Goal: Navigation & Orientation: Understand site structure

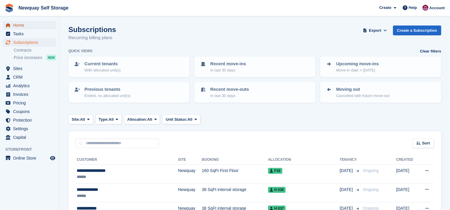
click at [32, 29] on span "Home" at bounding box center [31, 25] width 36 height 8
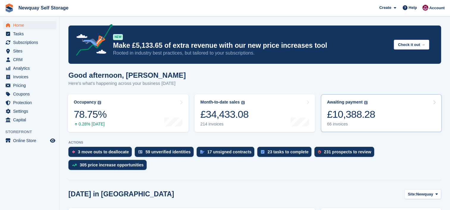
click at [376, 120] on link "Awaiting payment The total outstanding balance on all open invoices. £10,388.28…" at bounding box center [381, 114] width 121 height 38
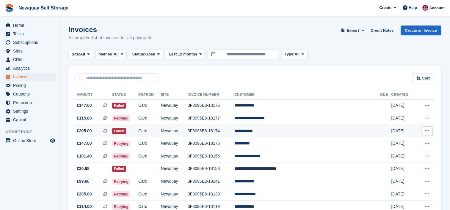
click at [99, 129] on span "£205.00 This is a recurring subscription invoice." at bounding box center [93, 131] width 37 height 6
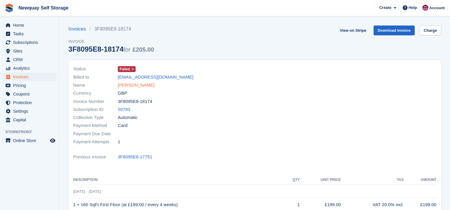
click at [132, 86] on link "[PERSON_NAME]" at bounding box center [136, 85] width 37 height 7
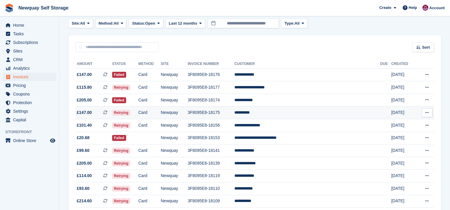
scroll to position [31, 0]
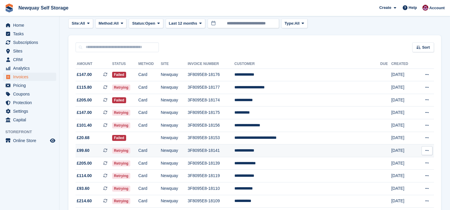
click at [277, 151] on td "**********" at bounding box center [307, 151] width 146 height 13
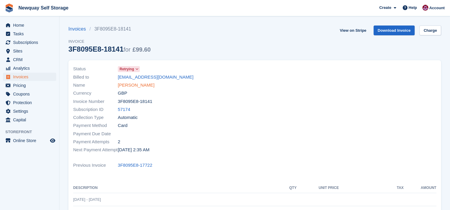
click at [138, 86] on link "Joshua Morgan" at bounding box center [136, 85] width 37 height 7
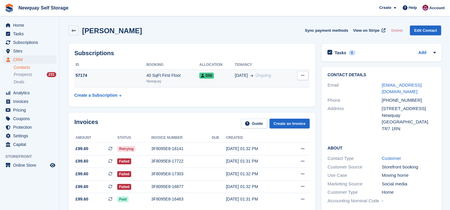
click at [85, 77] on div "57174" at bounding box center [110, 76] width 72 height 6
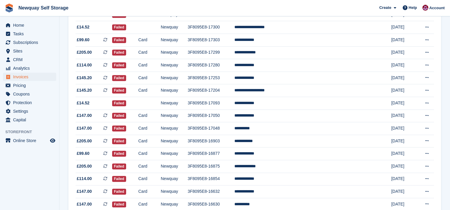
scroll to position [555, 0]
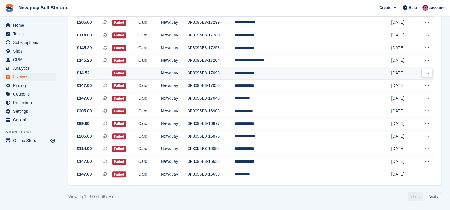
click at [289, 71] on td "**********" at bounding box center [307, 73] width 146 height 13
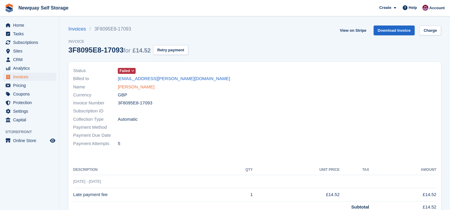
click at [140, 87] on link "[PERSON_NAME]" at bounding box center [136, 87] width 37 height 7
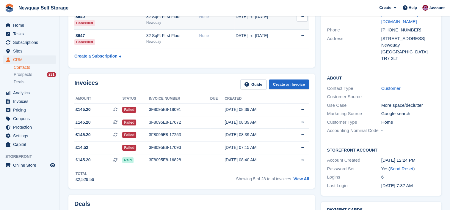
scroll to position [77, 0]
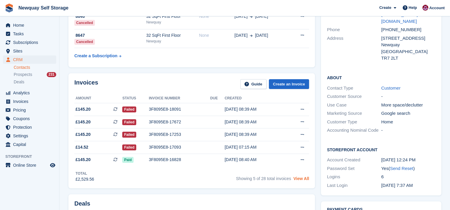
click at [303, 179] on link "View All" at bounding box center [301, 179] width 16 height 5
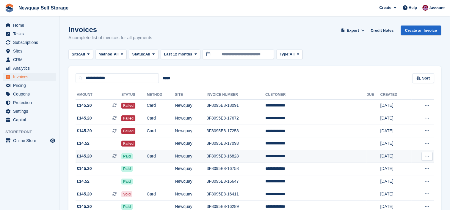
scroll to position [71, 0]
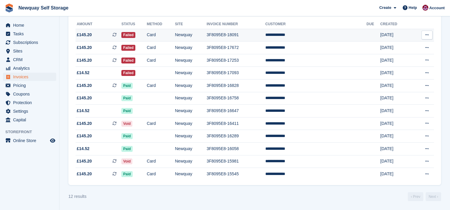
click at [99, 36] on span "£145.20 This is a recurring subscription invoice." at bounding box center [98, 35] width 46 height 6
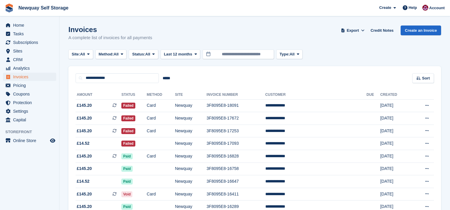
scroll to position [71, 0]
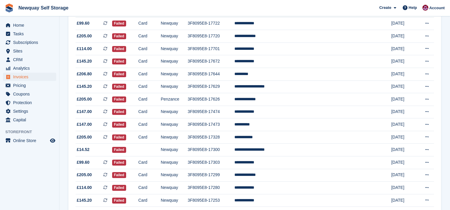
scroll to position [399, 0]
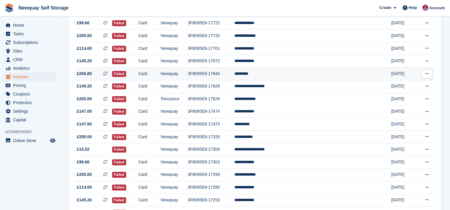
click at [285, 76] on td "*********" at bounding box center [307, 73] width 146 height 13
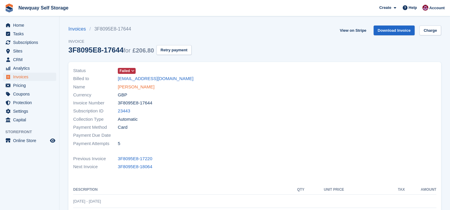
click at [137, 87] on link "Jo Almond" at bounding box center [136, 87] width 37 height 7
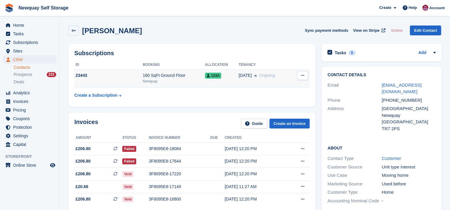
click at [114, 74] on div "23443" at bounding box center [108, 76] width 68 height 6
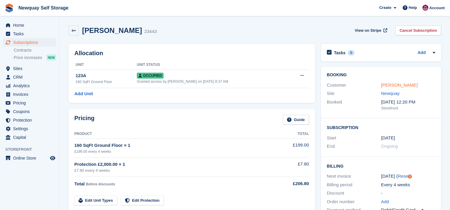
click at [397, 85] on link "[PERSON_NAME]" at bounding box center [399, 85] width 37 height 5
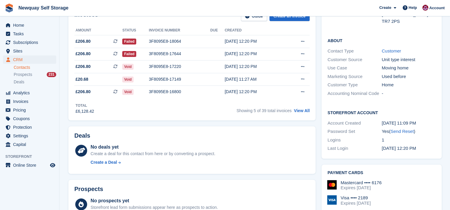
scroll to position [108, 0]
click at [305, 111] on link "View All" at bounding box center [302, 110] width 16 height 5
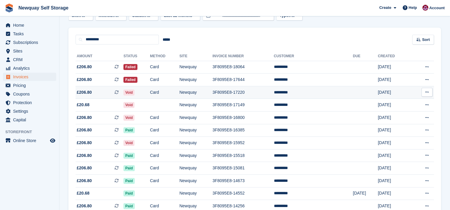
scroll to position [38, 0]
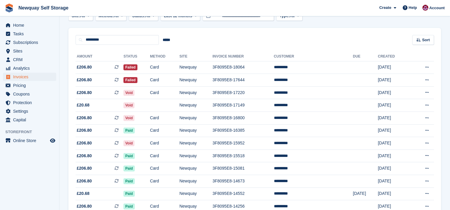
drag, startPoint x: 258, startPoint y: 127, endPoint x: 220, endPoint y: 44, distance: 91.0
click at [220, 44] on div "********* ***** Sort Sort by Date created Created (oldest first) Created (newes…" at bounding box center [254, 36] width 372 height 17
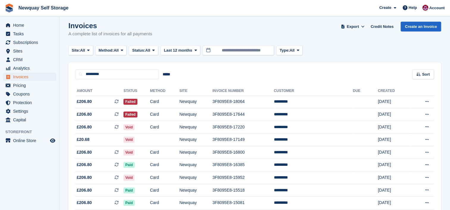
scroll to position [0, 0]
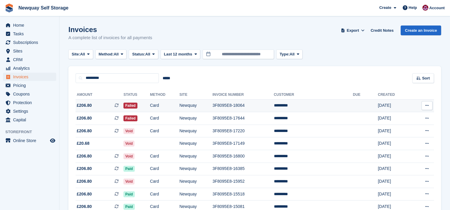
click at [103, 106] on span "£206.80 This is a recurring subscription invoice." at bounding box center [99, 106] width 48 height 6
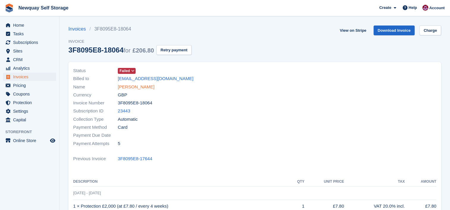
click at [135, 86] on link "[PERSON_NAME]" at bounding box center [136, 87] width 37 height 7
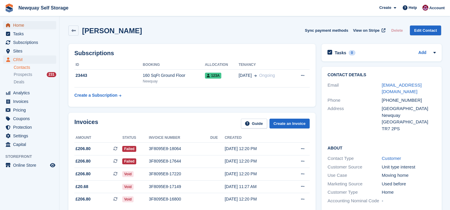
click at [20, 26] on span "Home" at bounding box center [31, 25] width 36 height 8
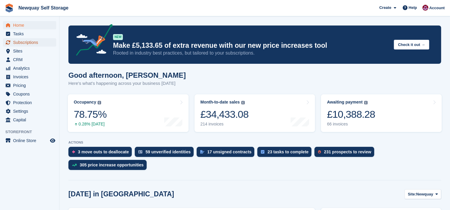
click at [34, 43] on span "Subscriptions" at bounding box center [31, 42] width 36 height 8
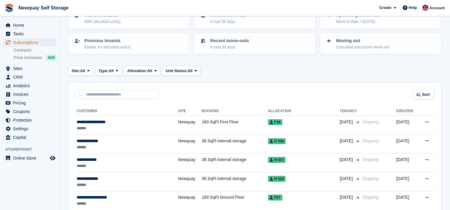
scroll to position [49, 0]
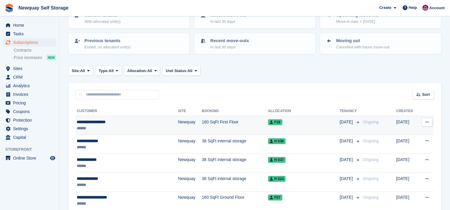
click at [112, 125] on div "******" at bounding box center [116, 128] width 78 height 6
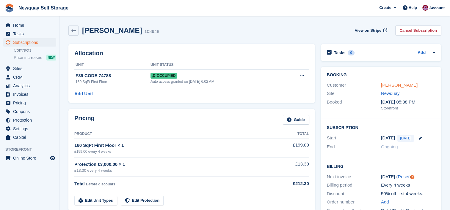
click at [396, 86] on link "[PERSON_NAME]" at bounding box center [399, 85] width 37 height 5
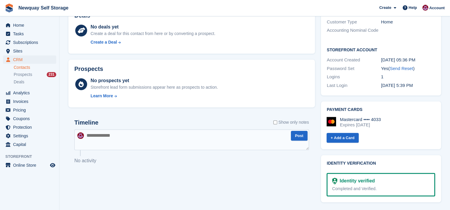
scroll to position [170, 0]
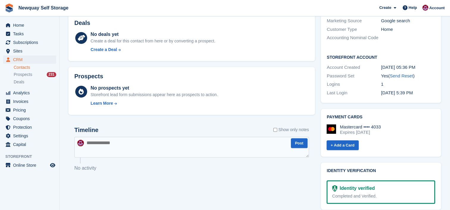
click at [138, 143] on textarea at bounding box center [191, 147] width 234 height 21
type textarea "*"
type textarea "**********"
click at [296, 143] on button "Post" at bounding box center [299, 143] width 17 height 10
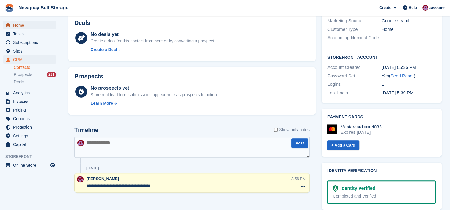
click at [21, 26] on span "Home" at bounding box center [31, 25] width 36 height 8
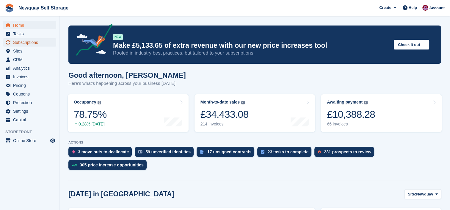
click at [25, 42] on span "Subscriptions" at bounding box center [31, 42] width 36 height 8
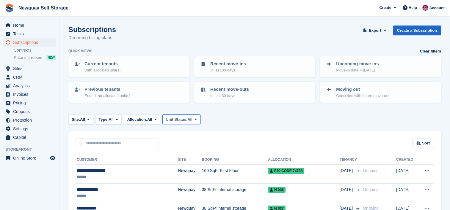
click at [190, 118] on span "All" at bounding box center [189, 120] width 5 height 6
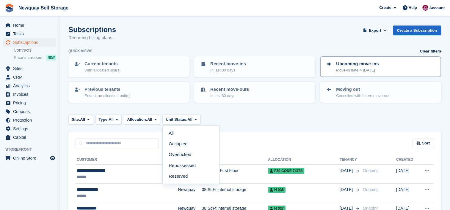
click at [380, 73] on link "Upcoming move-ins Move-in date > today" at bounding box center [380, 67] width 120 height 20
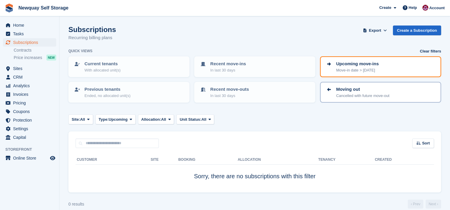
click at [382, 95] on p "Cancelled with future move-out" at bounding box center [362, 96] width 53 height 6
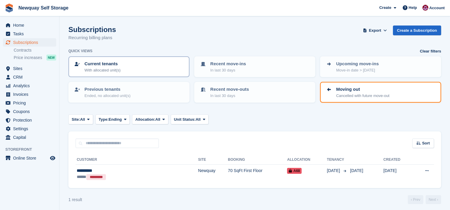
click at [142, 63] on div "Current tenants With allocated unit(s)" at bounding box center [129, 67] width 110 height 12
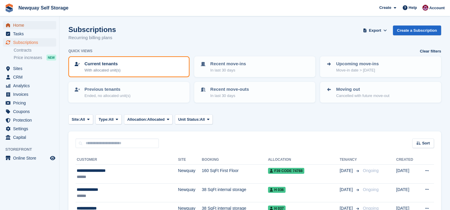
click at [19, 24] on span "Home" at bounding box center [31, 25] width 36 height 8
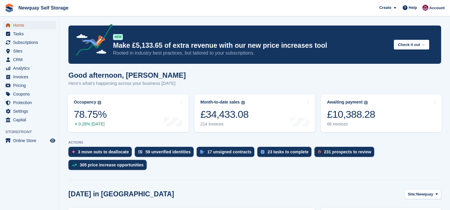
click at [24, 26] on span "Home" at bounding box center [31, 25] width 36 height 8
click at [349, 149] on div "231 prospects to review" at bounding box center [344, 152] width 60 height 10
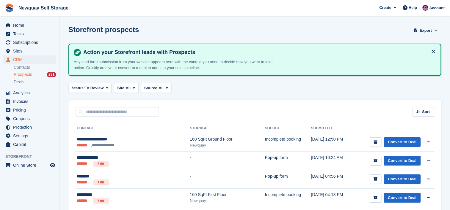
click at [319, 107] on div "Sort Sort by Date submitted Submitted (oldest first) Submitted (newest first)" at bounding box center [254, 108] width 372 height 17
click at [19, 25] on span "Home" at bounding box center [31, 25] width 36 height 8
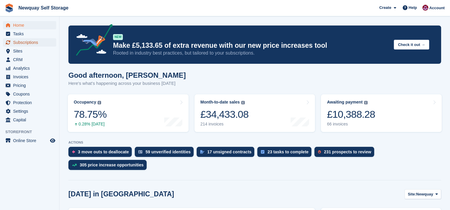
click at [32, 40] on span "Subscriptions" at bounding box center [31, 42] width 36 height 8
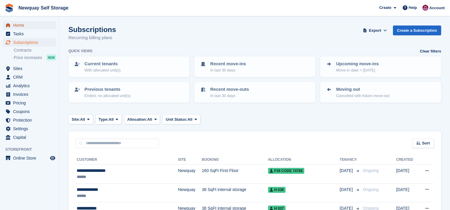
click at [23, 25] on span "Home" at bounding box center [31, 25] width 36 height 8
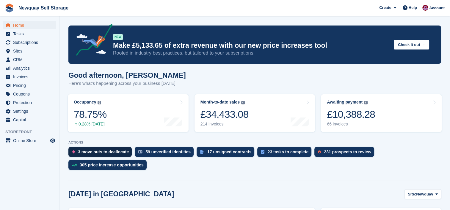
click at [110, 148] on div "3 move outs to deallocate" at bounding box center [99, 152] width 63 height 10
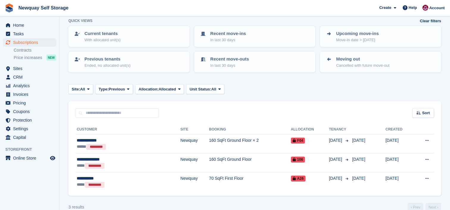
scroll to position [40, 0]
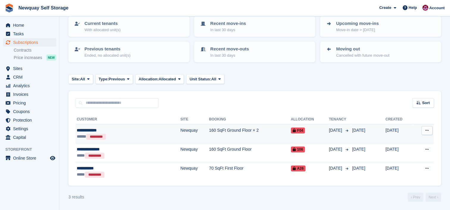
click at [239, 130] on td "160 SqFt Ground Floor × 2" at bounding box center [250, 134] width 82 height 19
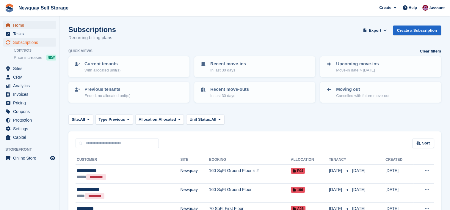
click at [19, 25] on span "Home" at bounding box center [31, 25] width 36 height 8
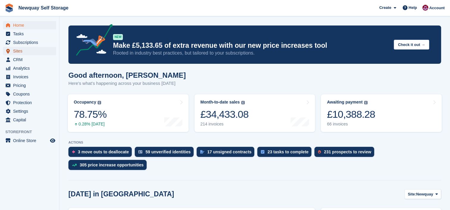
click at [17, 50] on span "Sites" at bounding box center [31, 51] width 36 height 8
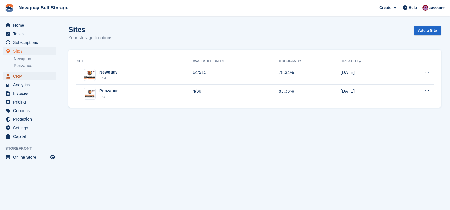
click at [21, 74] on span "CRM" at bounding box center [31, 76] width 36 height 8
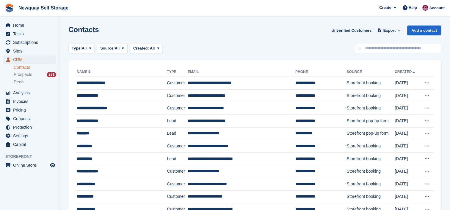
click at [15, 59] on span "CRM" at bounding box center [31, 60] width 36 height 8
click at [25, 89] on span "Analytics" at bounding box center [31, 93] width 36 height 8
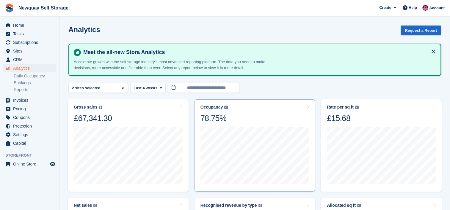
click at [211, 116] on div "78.75%" at bounding box center [213, 119] width 27 height 10
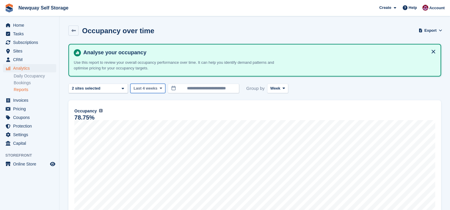
click at [159, 86] on span at bounding box center [160, 88] width 5 height 5
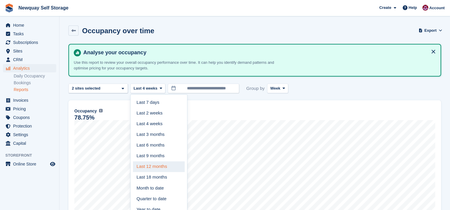
click at [167, 167] on link "Last 12 months" at bounding box center [159, 167] width 52 height 11
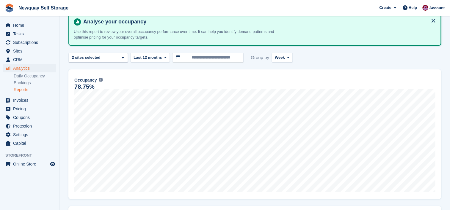
scroll to position [32, 0]
click at [163, 57] on span at bounding box center [165, 57] width 5 height 5
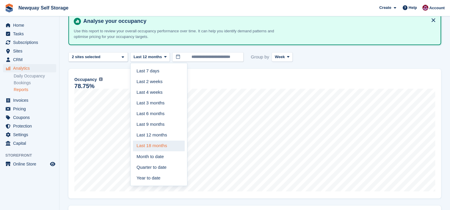
click at [165, 148] on link "Last 18 months" at bounding box center [159, 146] width 52 height 11
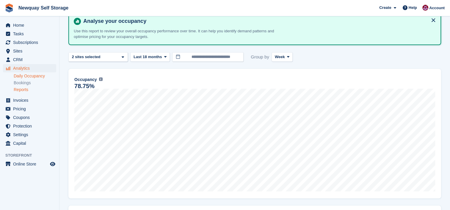
click at [42, 75] on link "Daily Occupancy" at bounding box center [35, 76] width 42 height 6
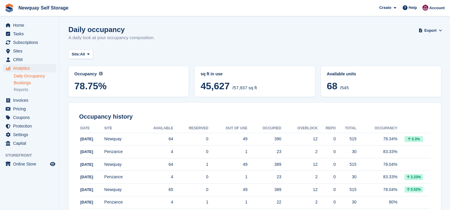
click at [29, 82] on link "Bookings" at bounding box center [35, 83] width 42 height 6
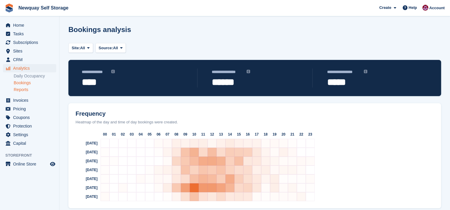
click at [21, 89] on link "Reports" at bounding box center [35, 90] width 42 height 6
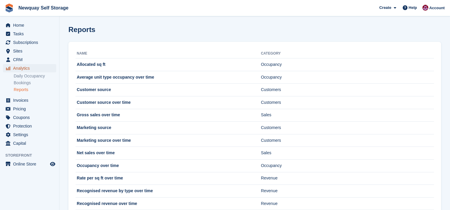
click at [20, 67] on span "Analytics" at bounding box center [31, 68] width 36 height 8
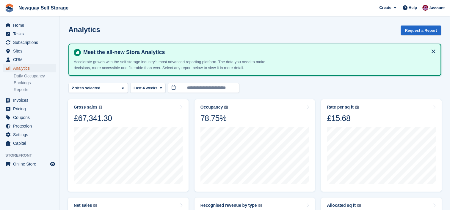
click at [7, 66] on icon "menu" at bounding box center [8, 68] width 4 height 4
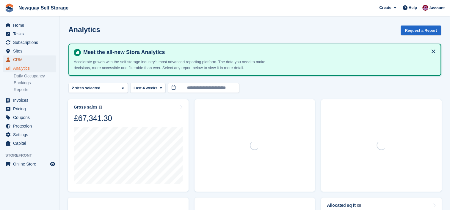
click at [16, 59] on span "CRM" at bounding box center [31, 60] width 36 height 8
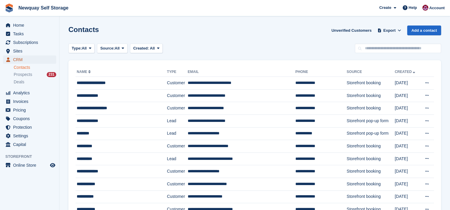
click at [16, 59] on span "CRM" at bounding box center [31, 60] width 36 height 8
click at [21, 127] on span "Protection" at bounding box center [31, 127] width 36 height 8
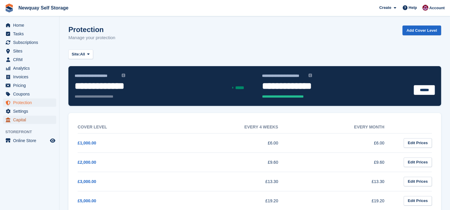
click at [21, 121] on span "Capital" at bounding box center [31, 120] width 36 height 8
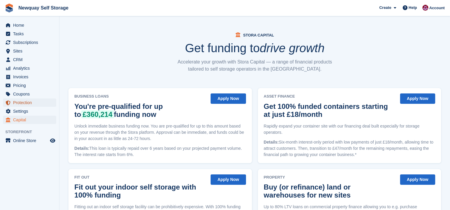
click at [25, 103] on span "Protection" at bounding box center [31, 103] width 36 height 8
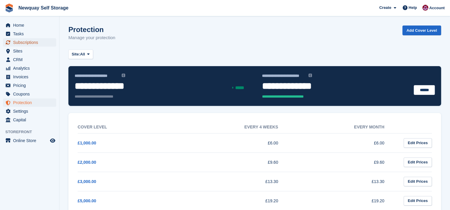
click at [22, 40] on span "Subscriptions" at bounding box center [31, 42] width 36 height 8
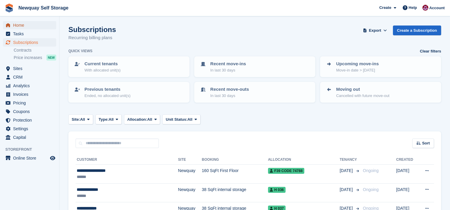
click at [21, 23] on span "Home" at bounding box center [31, 25] width 36 height 8
